Goal: Find specific page/section: Find specific page/section

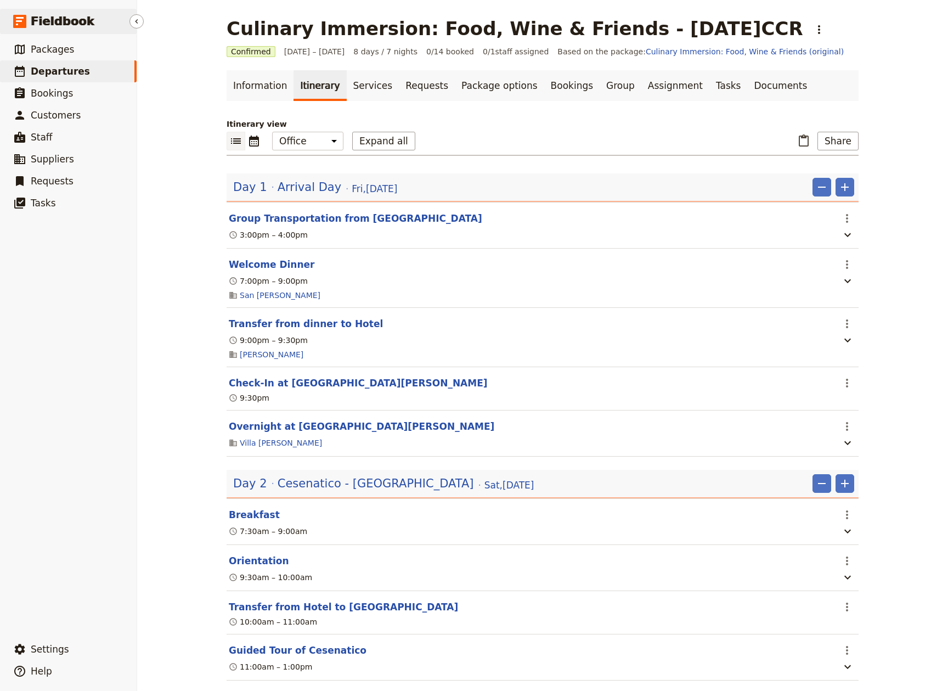
click at [54, 22] on span "Fieldbook" at bounding box center [63, 21] width 64 height 16
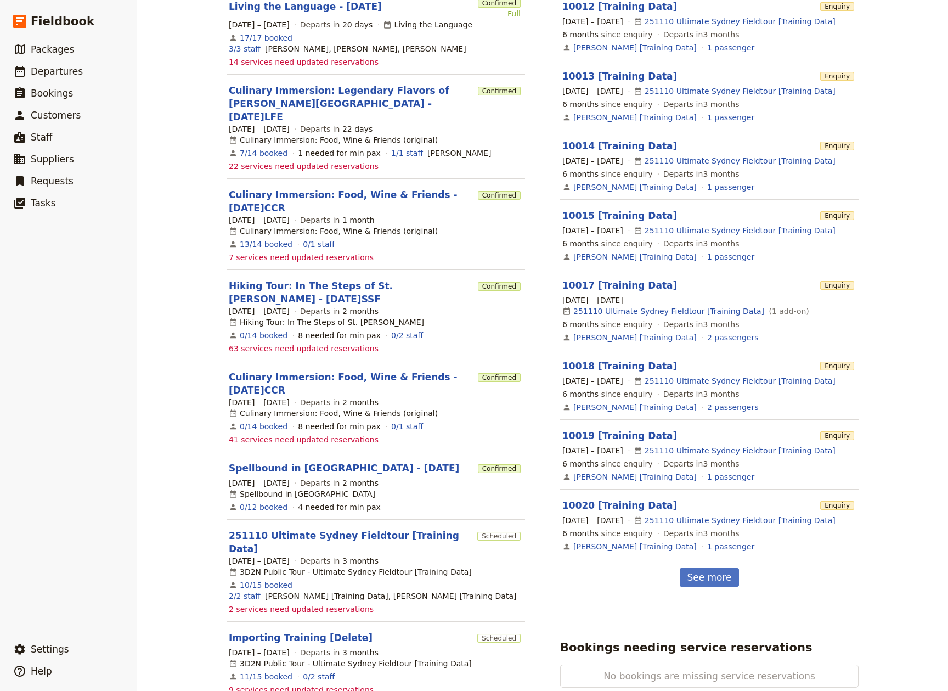
scroll to position [417, 0]
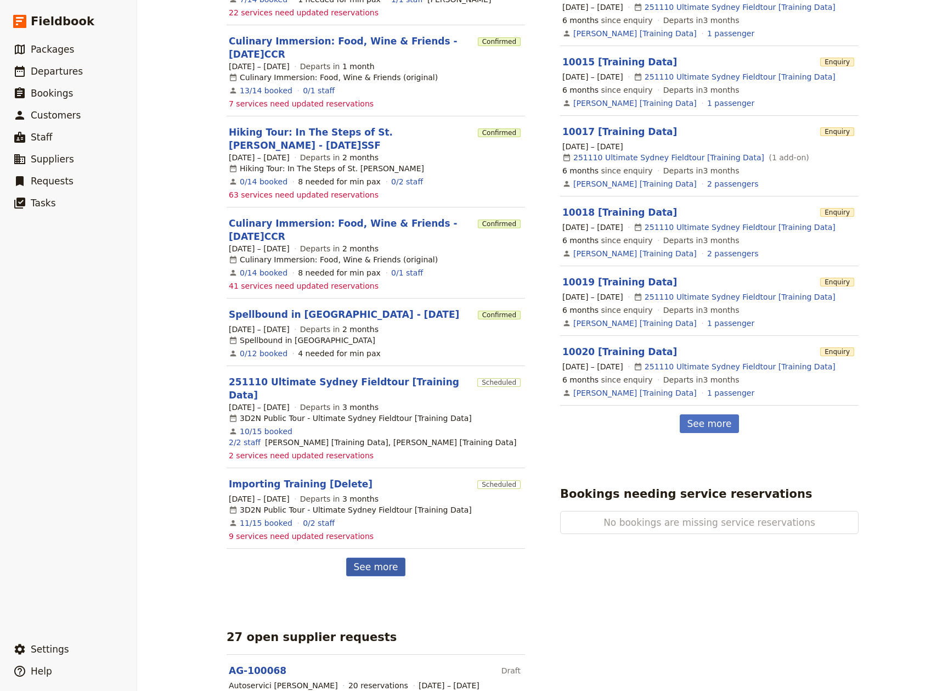
click at [377, 557] on link "See more" at bounding box center [375, 566] width 59 height 19
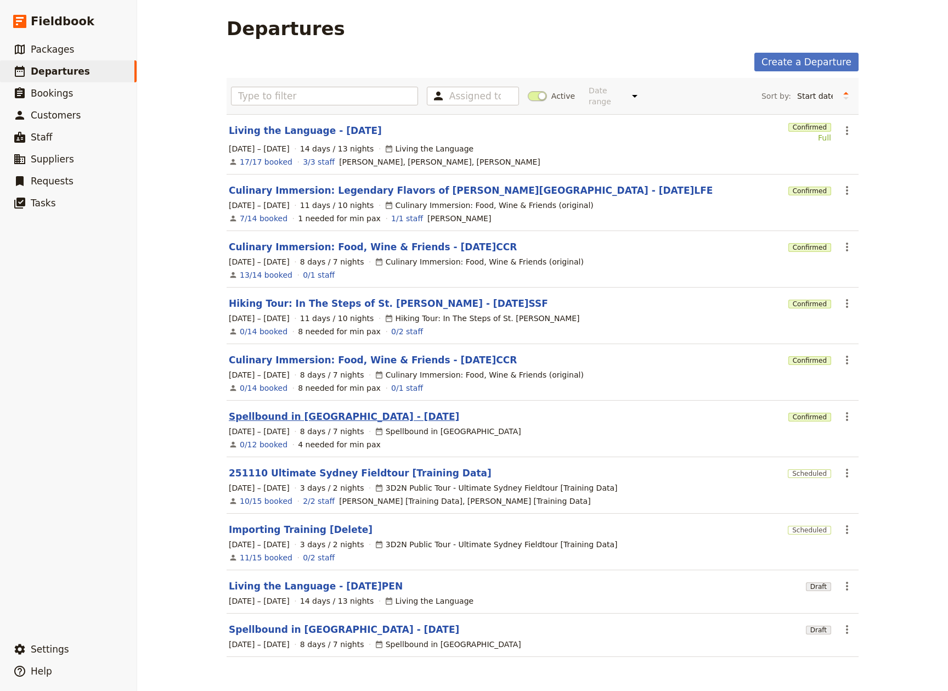
click at [312, 410] on link "Spellbound in [GEOGRAPHIC_DATA] - [DATE]" at bounding box center [344, 416] width 230 height 13
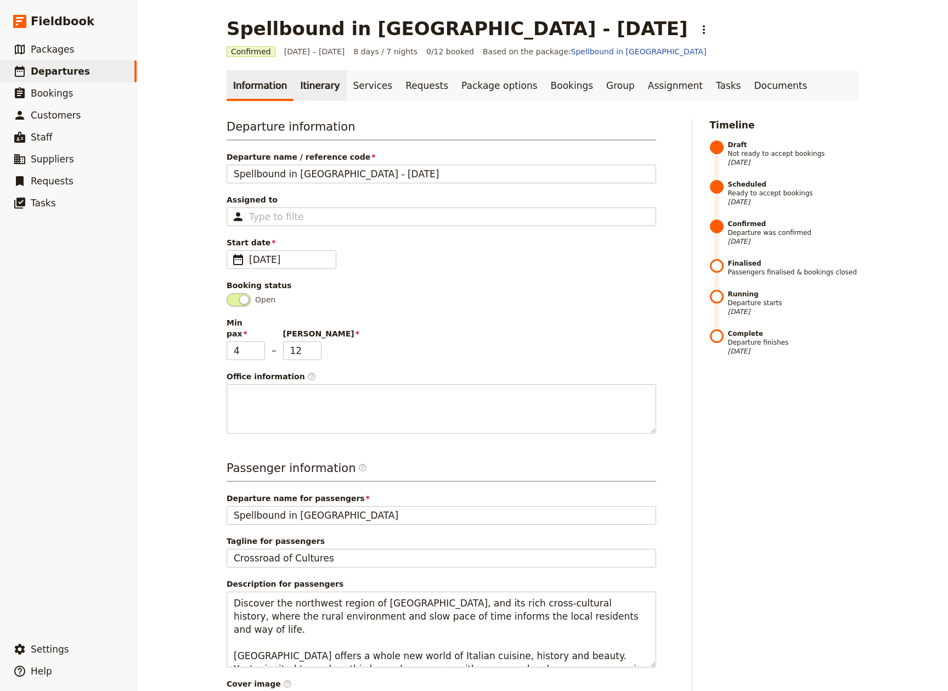
click at [308, 89] on link "Itinerary" at bounding box center [320, 85] width 53 height 31
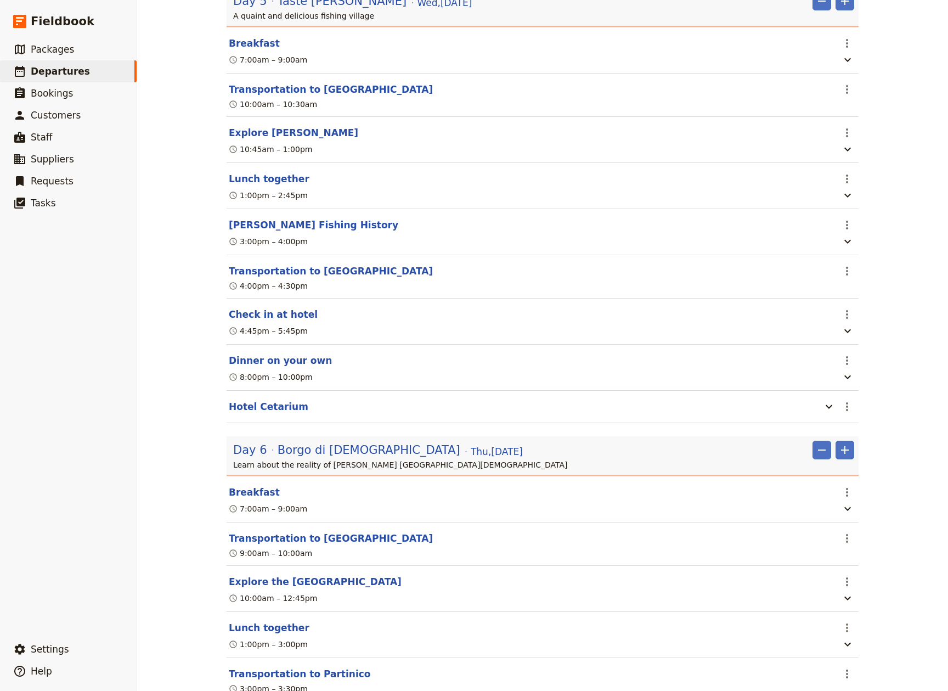
scroll to position [1659, 0]
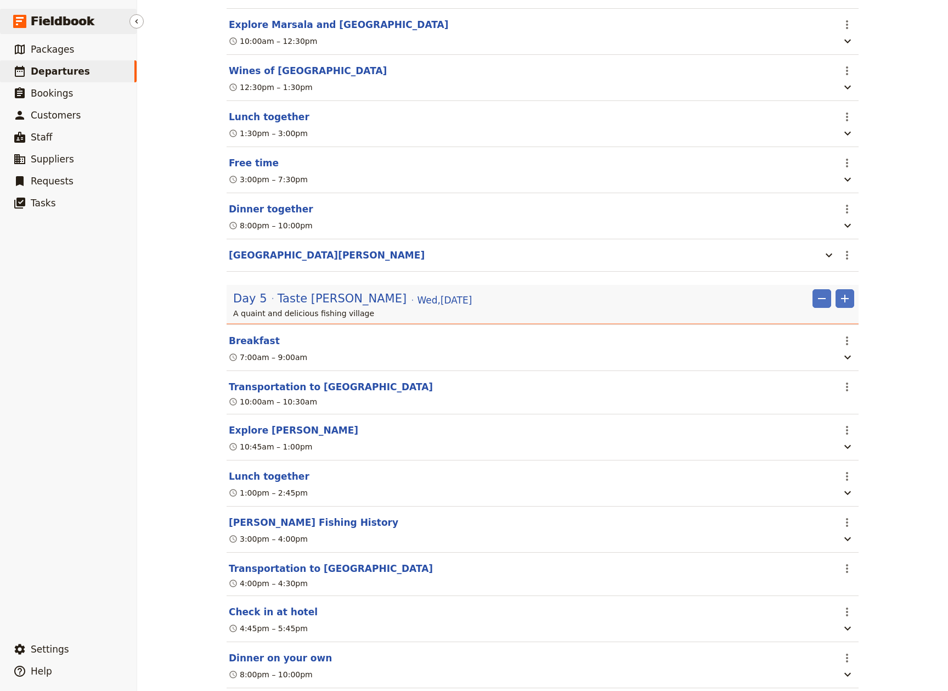
click at [53, 20] on span "Fieldbook" at bounding box center [63, 21] width 64 height 16
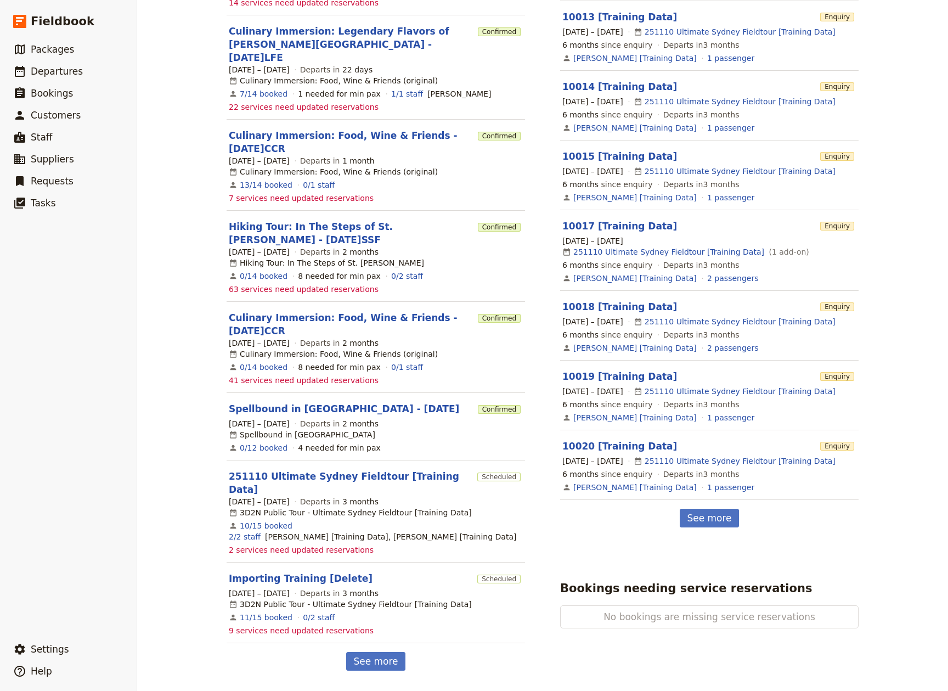
scroll to position [336, 0]
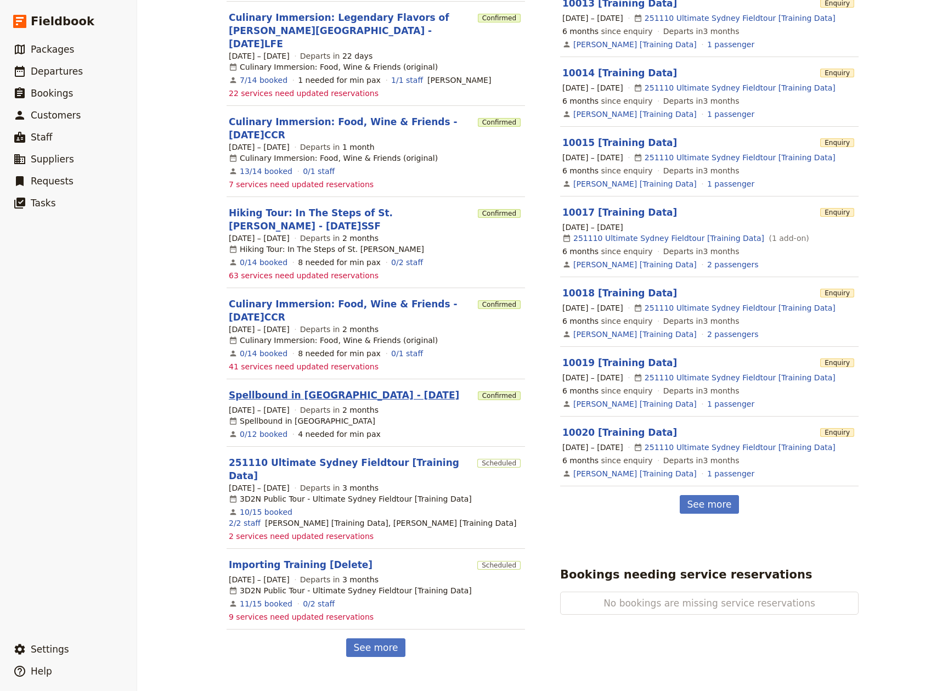
click at [285, 388] on link "Spellbound in [GEOGRAPHIC_DATA] - [DATE]" at bounding box center [344, 394] width 230 height 13
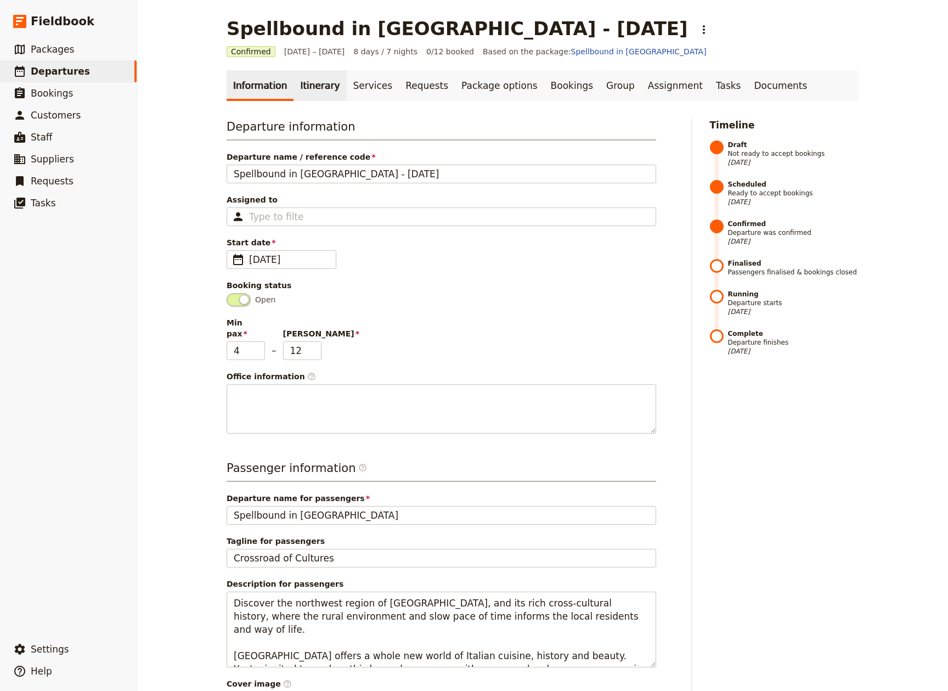
click at [317, 80] on link "Itinerary" at bounding box center [320, 85] width 53 height 31
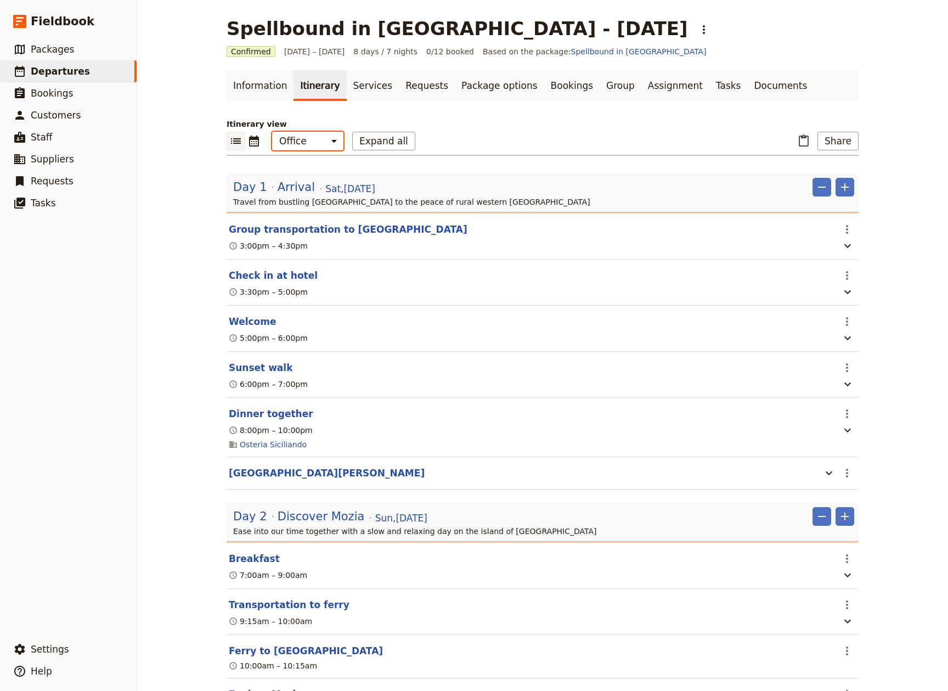
click at [329, 141] on select "Office Guide Passenger Sales" at bounding box center [307, 141] width 71 height 19
click at [272, 132] on select "Office Guide Passenger Sales" at bounding box center [307, 141] width 71 height 19
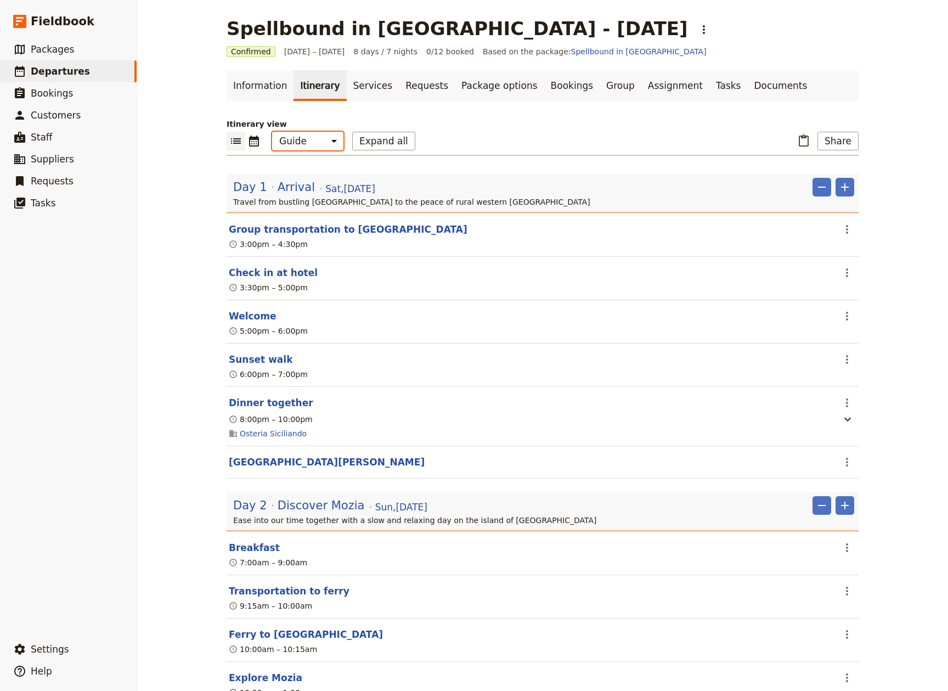
click at [300, 140] on select "Office Guide Passenger Sales" at bounding box center [307, 141] width 71 height 19
click at [272, 132] on select "Office Guide Passenger Sales" at bounding box center [307, 141] width 71 height 19
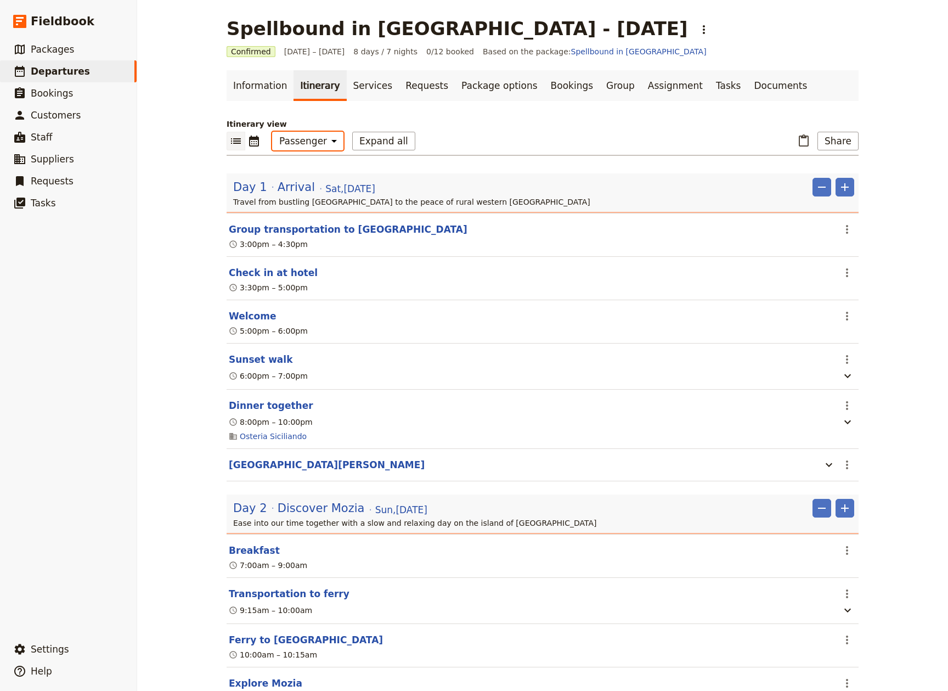
click at [324, 143] on select "Office Guide Passenger Sales" at bounding box center [307, 141] width 71 height 19
select select "MARKETING"
click at [272, 132] on select "Office Guide Passenger Sales" at bounding box center [307, 141] width 71 height 19
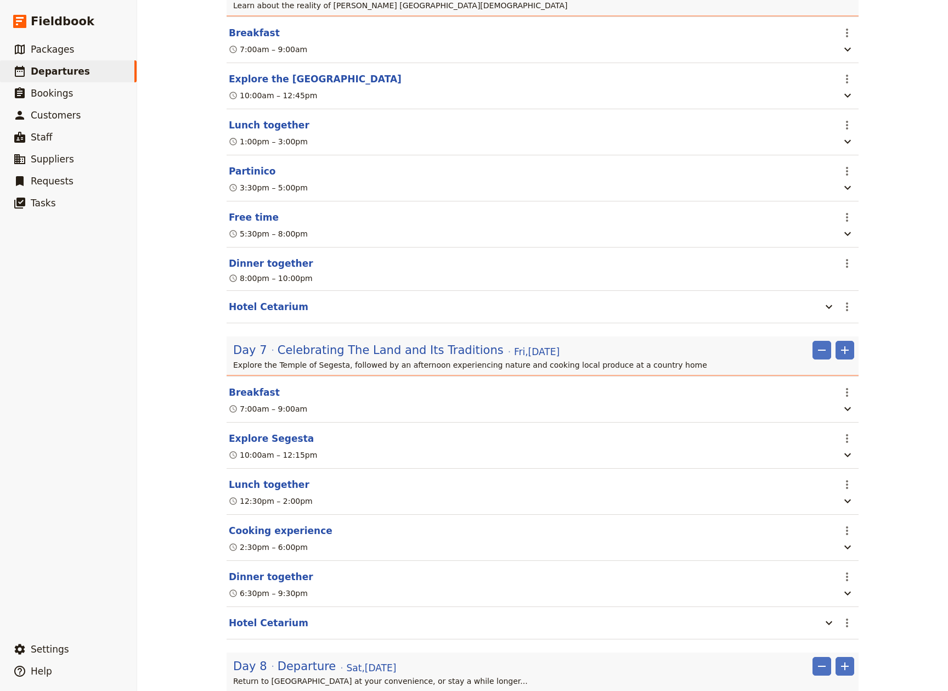
scroll to position [2183, 0]
